Goal: Transaction & Acquisition: Obtain resource

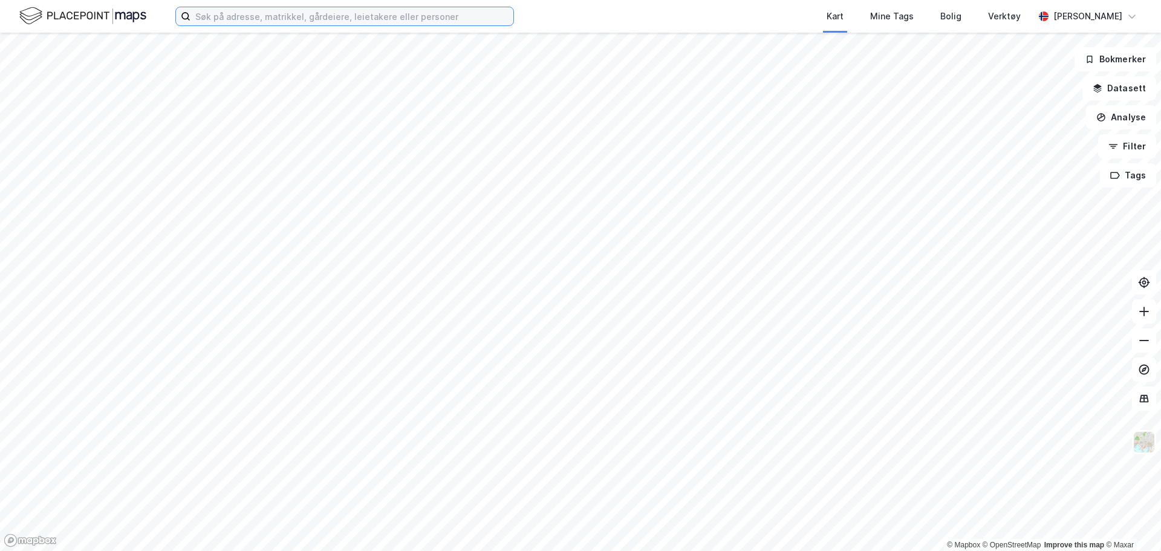
click at [337, 11] on input at bounding box center [351, 16] width 323 height 18
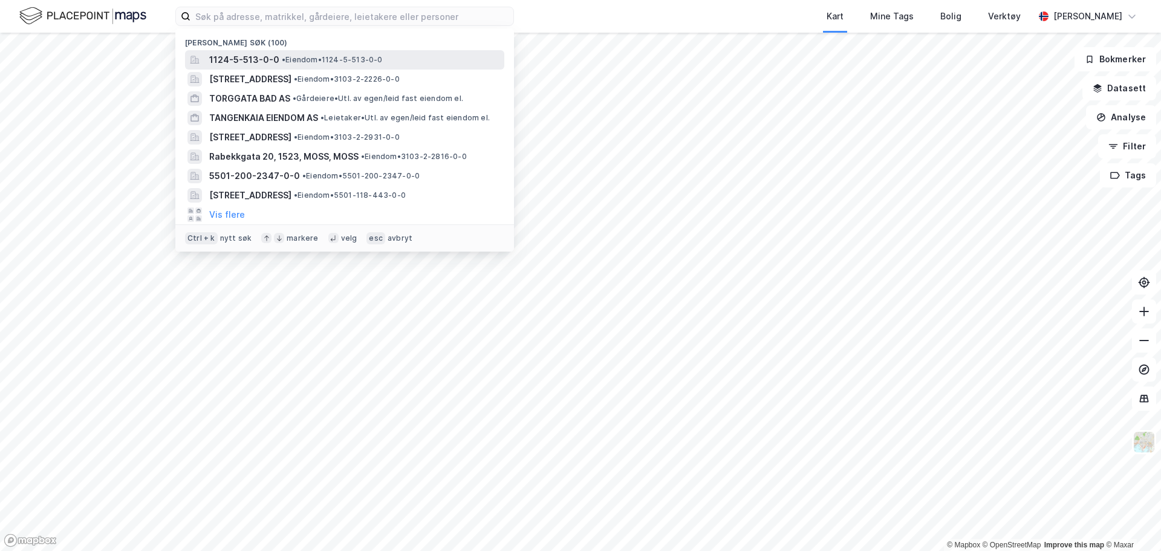
click at [352, 59] on span "• Eiendom • 1124-5-513-0-0" at bounding box center [332, 60] width 101 height 10
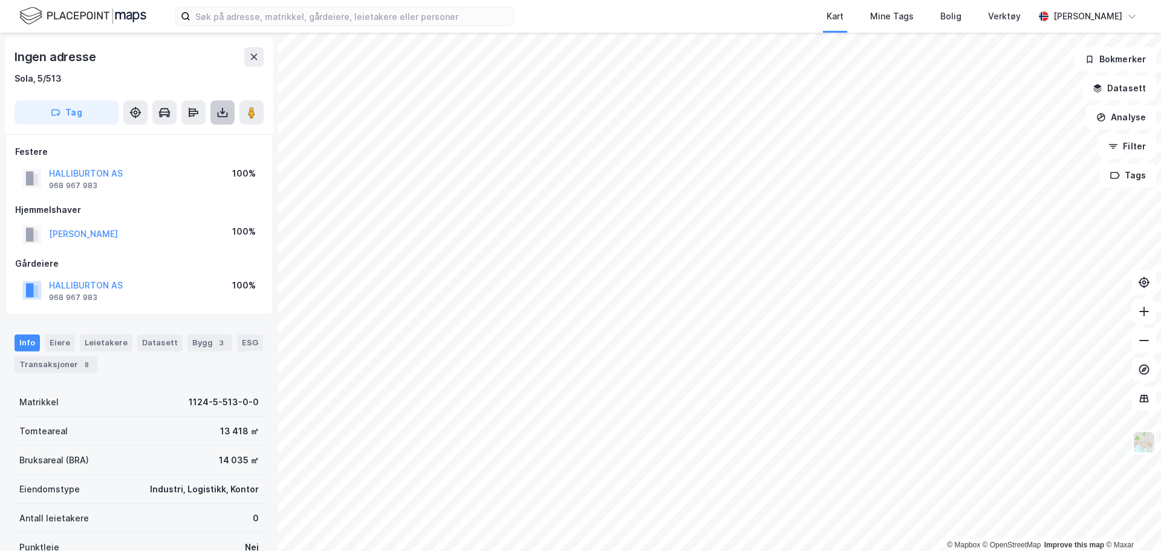
click at [224, 117] on icon at bounding box center [223, 114] width 10 height 5
click at [209, 140] on div "Last ned grunnbok" at bounding box center [170, 136] width 129 height 19
